Goal: Information Seeking & Learning: Learn about a topic

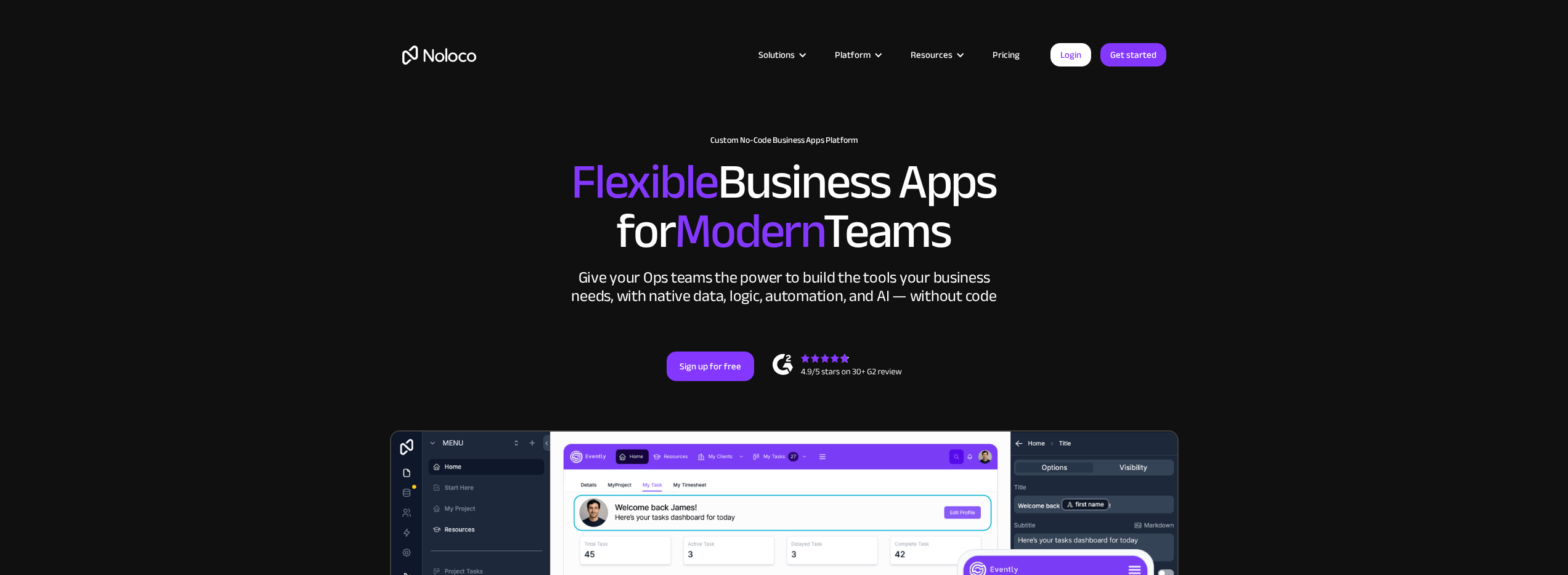
click at [1009, 49] on link "Pricing" at bounding box center [1006, 54] width 58 height 16
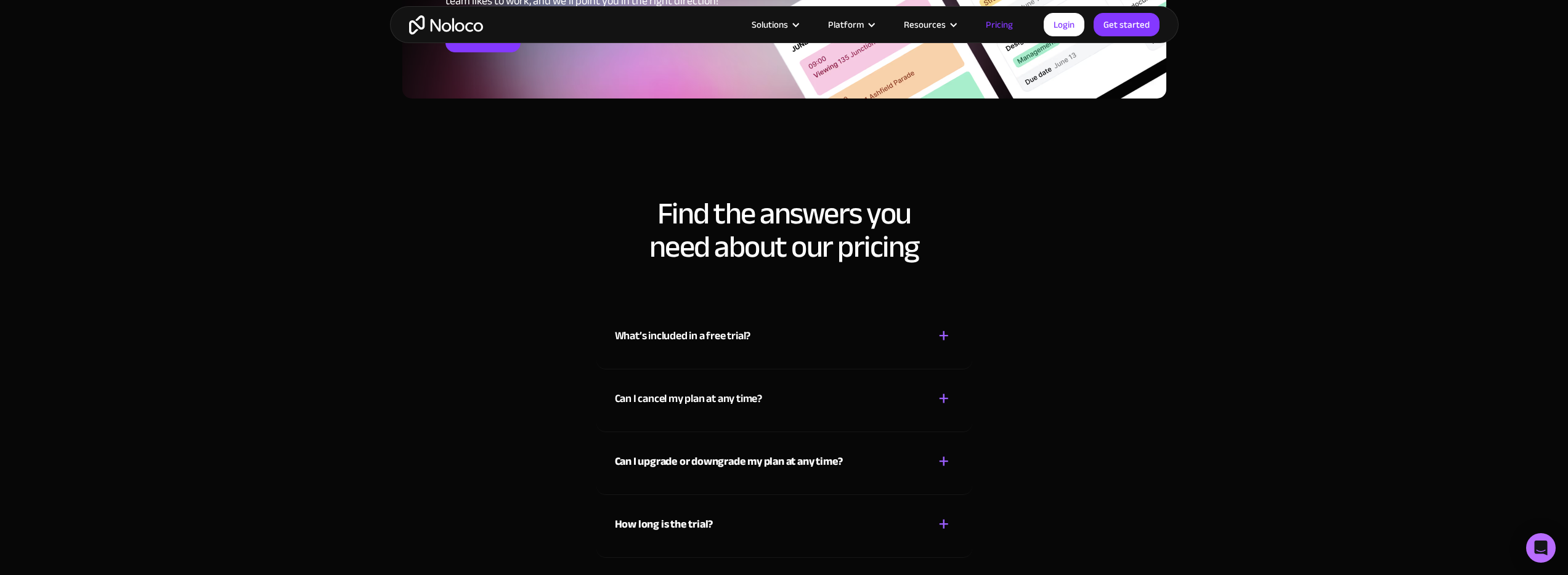
scroll to position [5173, 0]
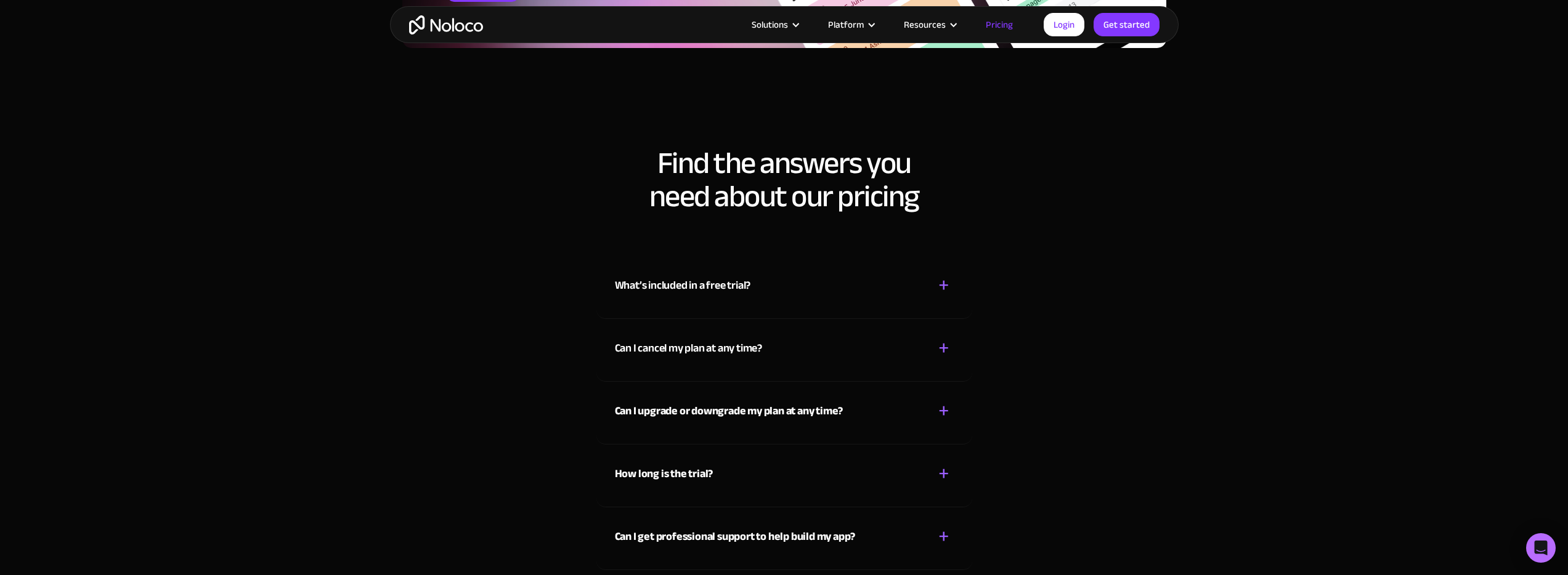
click at [771, 280] on div "What’s included in a free trial? + -" at bounding box center [784, 277] width 339 height 43
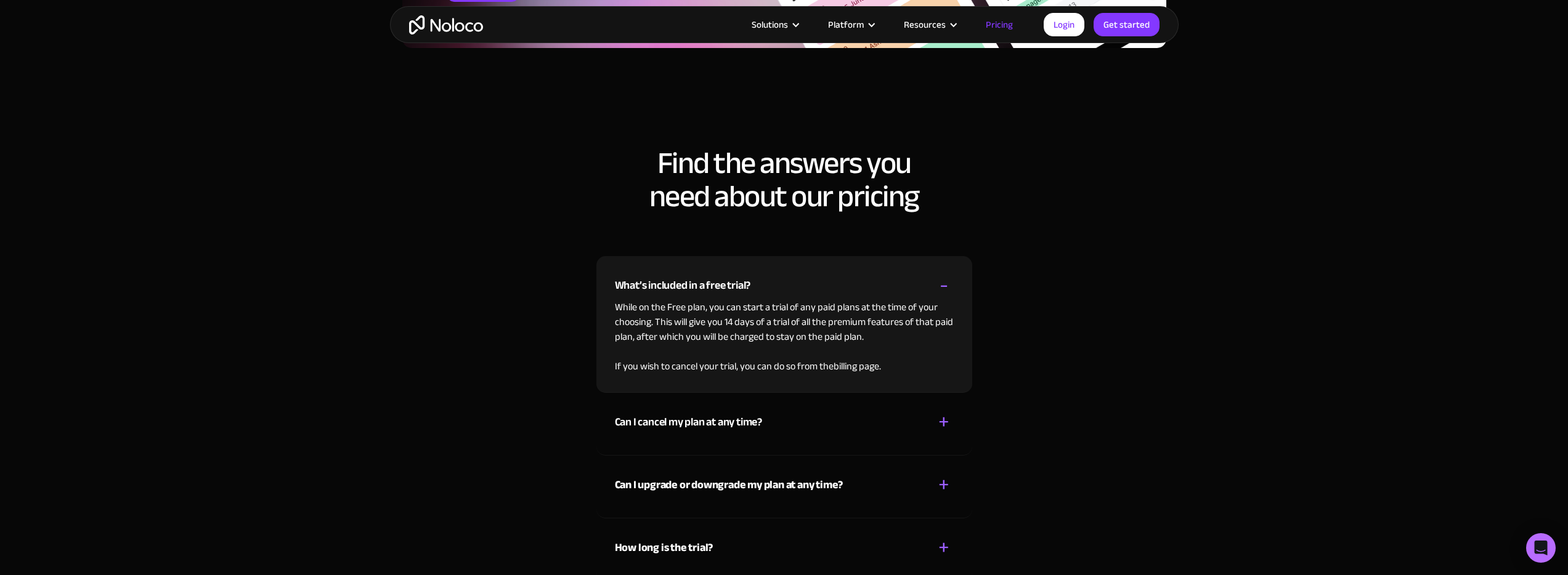
click at [771, 280] on div "What’s included in a free trial? + -" at bounding box center [784, 277] width 339 height 43
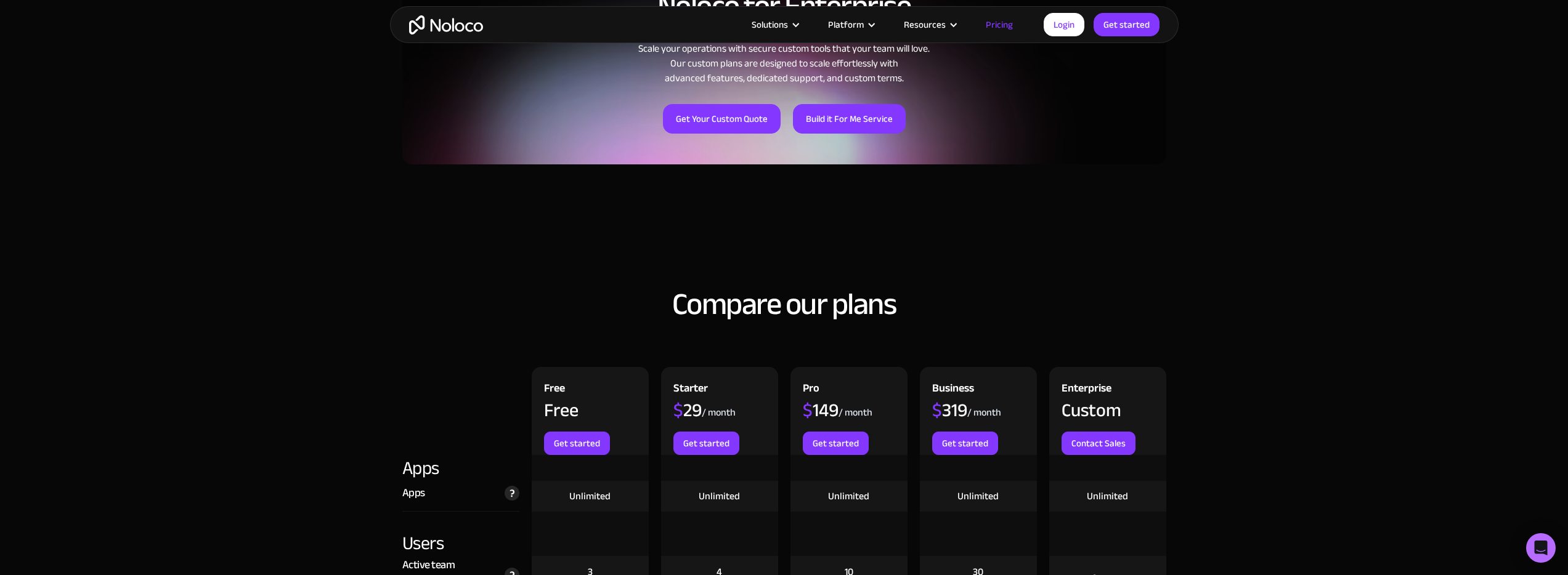
scroll to position [397, 0]
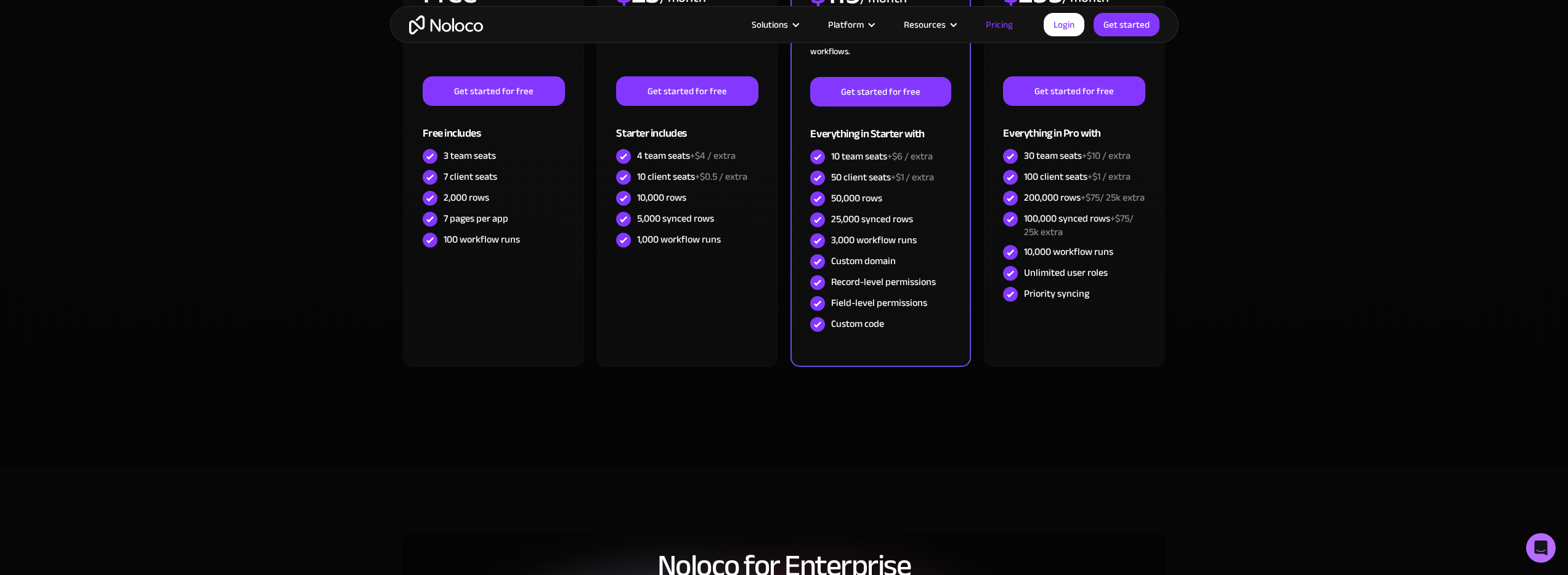
click at [259, 232] on section "Monthly Yearly SAVE 20% Monthly Yearly SAVE 20% FREE Free Learn to create your …" at bounding box center [784, 174] width 1568 height 590
